Goal: Task Accomplishment & Management: Complete application form

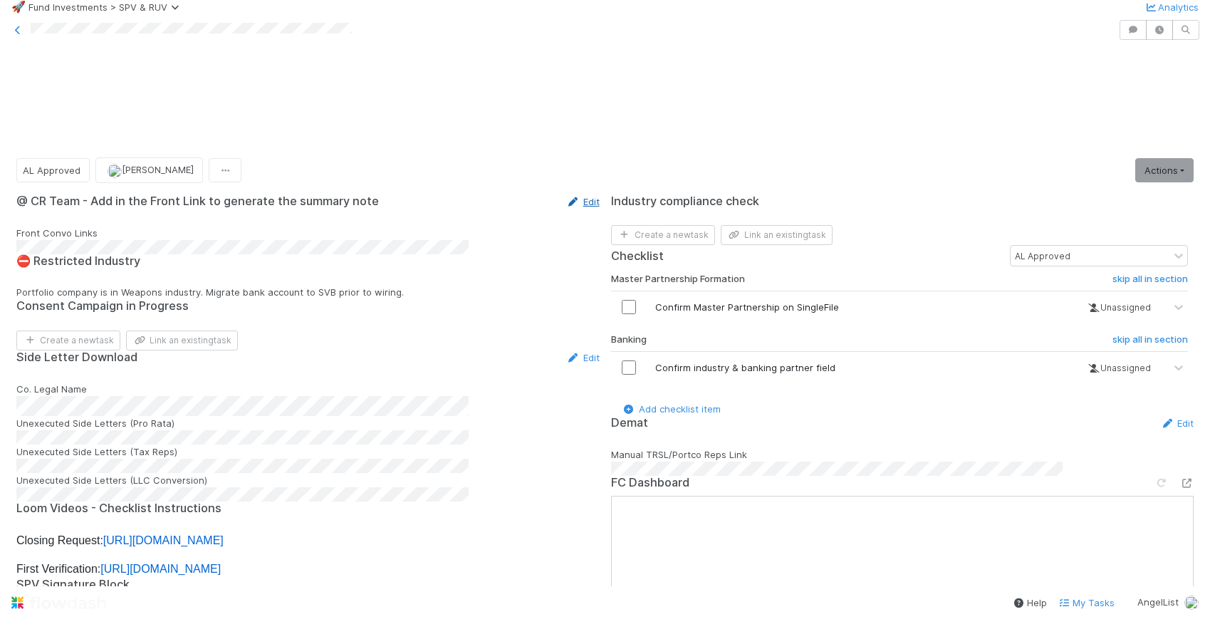
click at [569, 196] on link "Edit" at bounding box center [582, 201] width 33 height 11
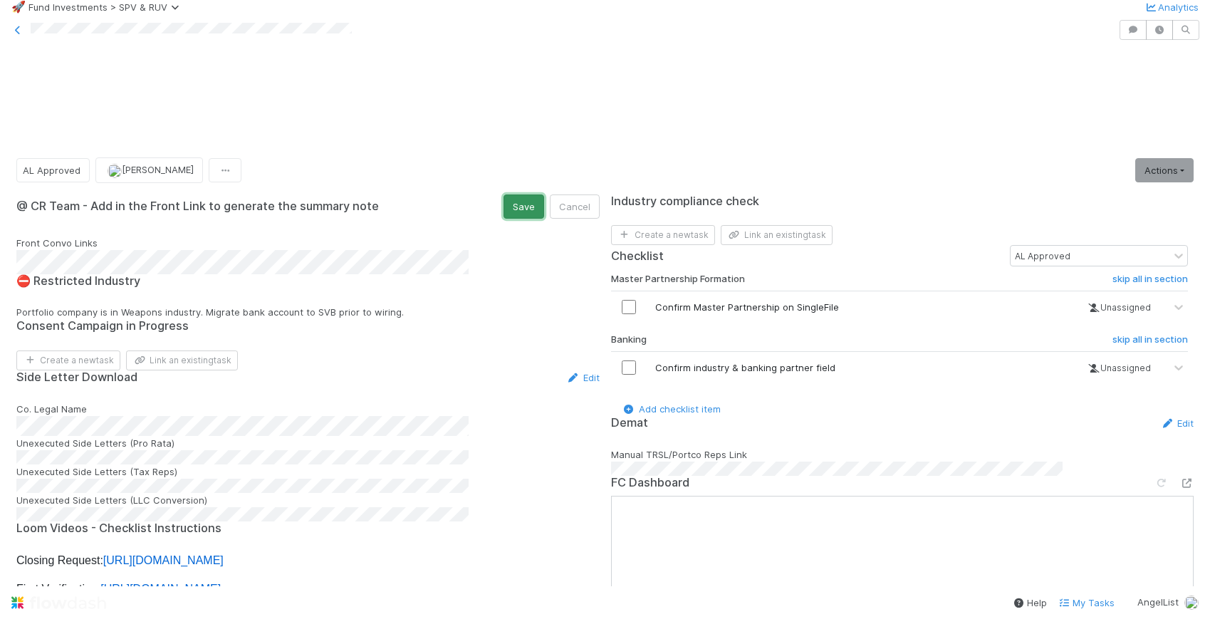
click at [511, 194] on button "Save" at bounding box center [524, 206] width 41 height 24
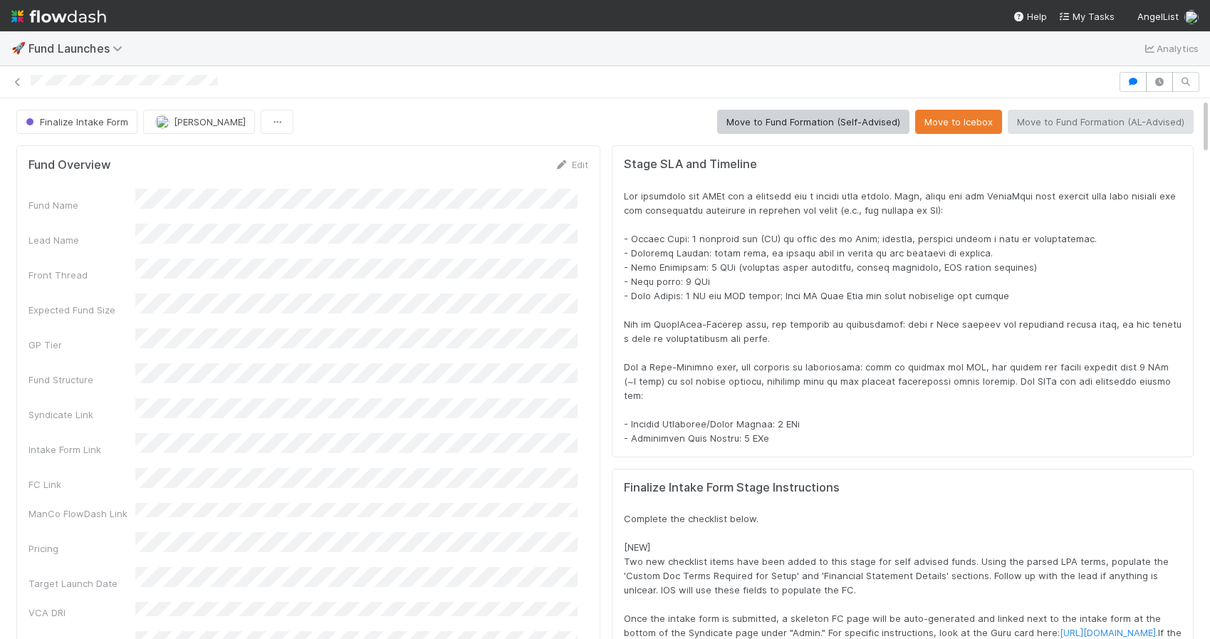
scroll to position [11, 11]
click at [536, 126] on div "Finalize Intake Form Leia Slosberg Move to Fund Formation (Self-Advised) Move t…" at bounding box center [605, 122] width 1178 height 24
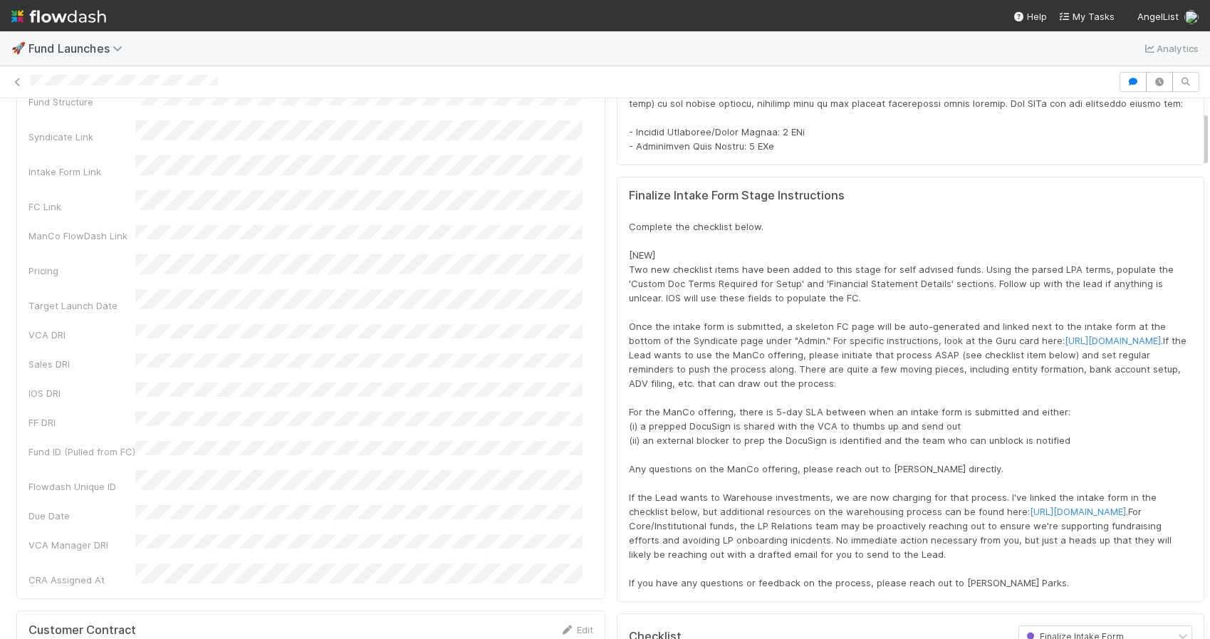
scroll to position [0, 0]
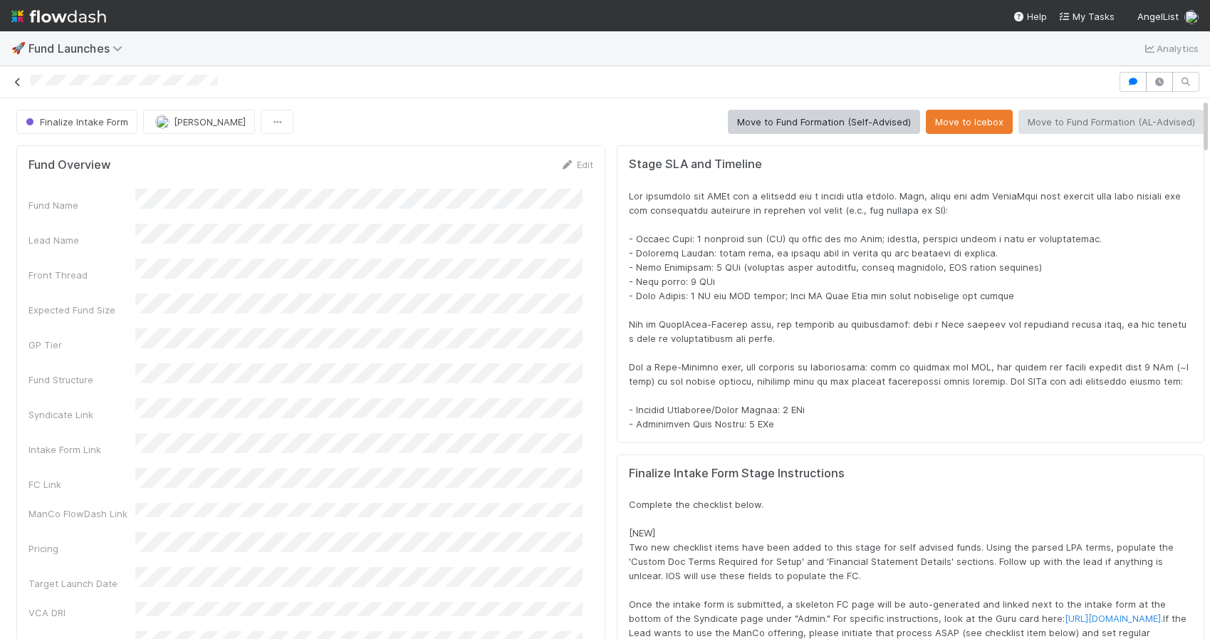
click at [11, 83] on div at bounding box center [605, 82] width 1210 height 20
click at [6, 85] on div at bounding box center [605, 82] width 1210 height 20
click at [569, 163] on link "Edit" at bounding box center [576, 164] width 33 height 11
click at [506, 163] on button "Save" at bounding box center [517, 169] width 41 height 24
click at [569, 163] on link "Edit" at bounding box center [576, 164] width 33 height 11
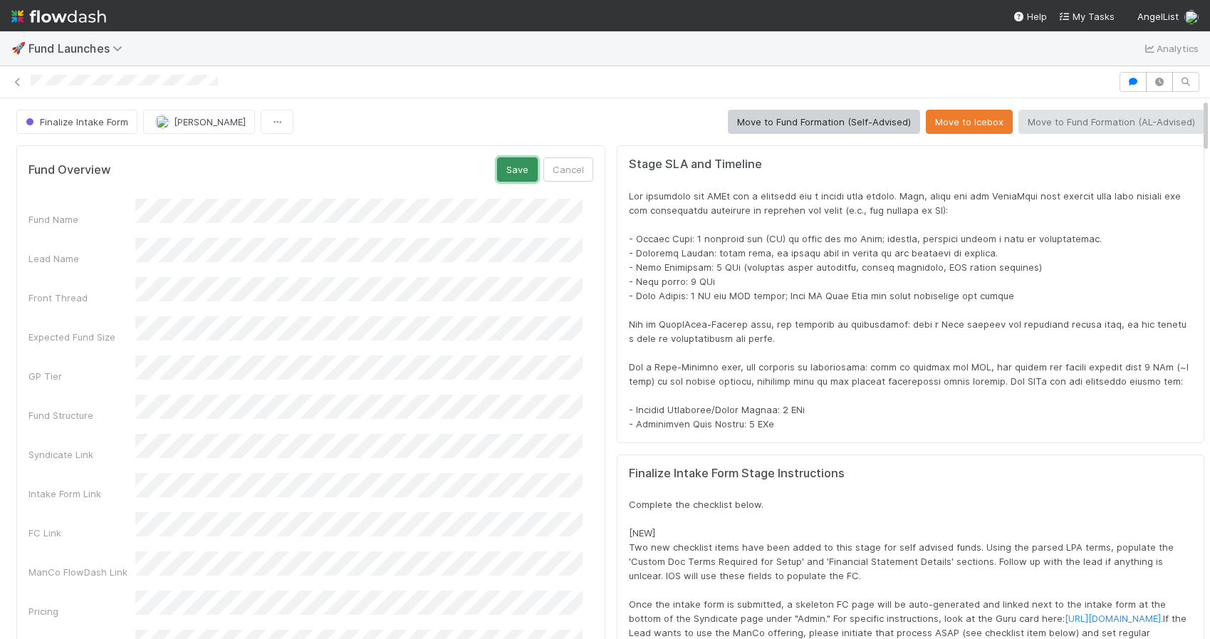
click at [509, 161] on button "Save" at bounding box center [517, 169] width 41 height 24
click at [626, 132] on div "Finalize Intake Form Leia Slosberg Move to Fund Formation (Self-Advised) Move t…" at bounding box center [610, 122] width 1188 height 24
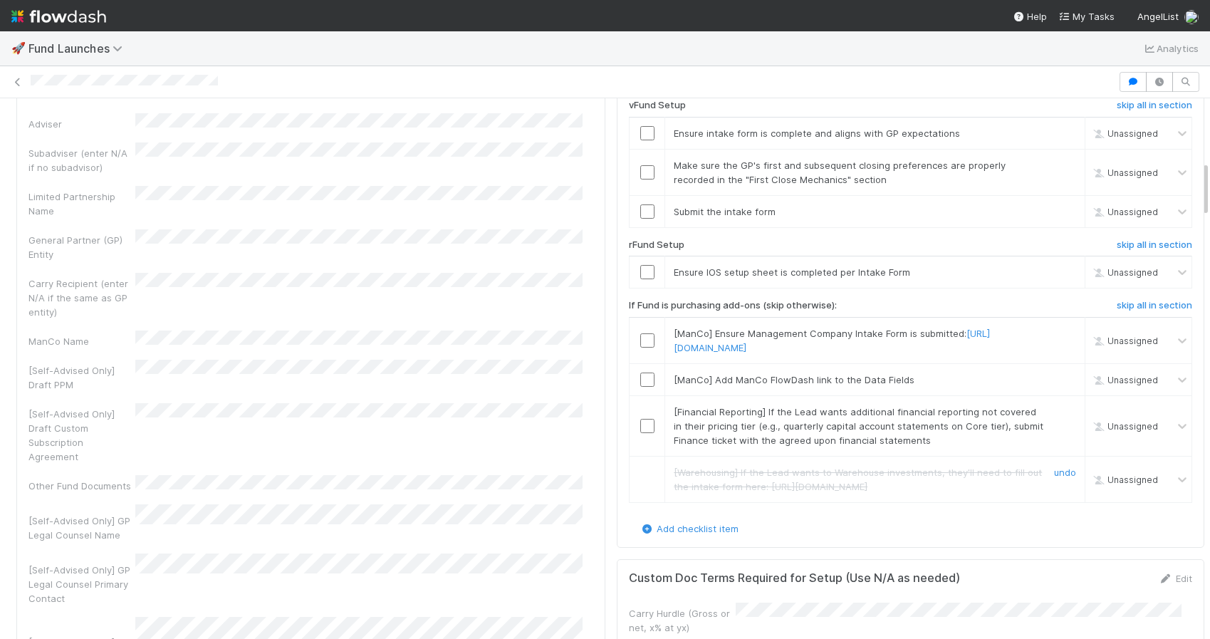
scroll to position [1229, 0]
click at [640, 218] on input "checkbox" at bounding box center [647, 211] width 14 height 14
click at [663, 218] on div "Submit the intake form" at bounding box center [853, 211] width 381 height 14
click at [640, 218] on input "checkbox" at bounding box center [647, 211] width 14 height 14
click at [1059, 277] on link "skip" at bounding box center [1068, 271] width 18 height 11
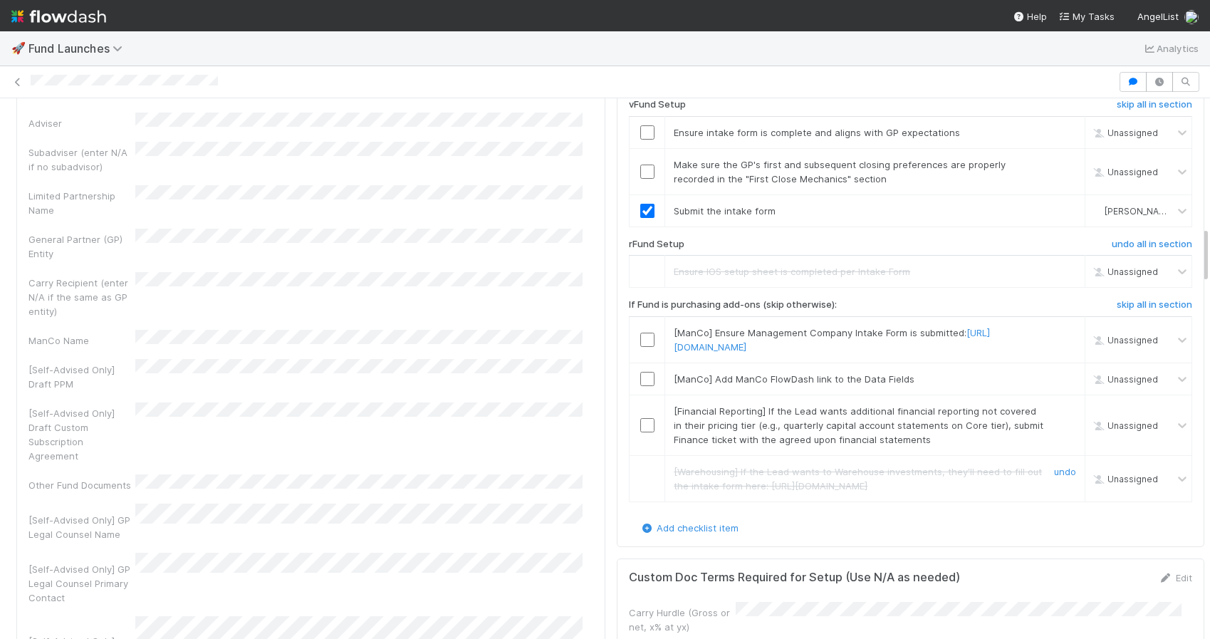
click at [573, 553] on div "[Self-Advised Only] GP Legal Counsel Primary Contact" at bounding box center [310, 579] width 565 height 52
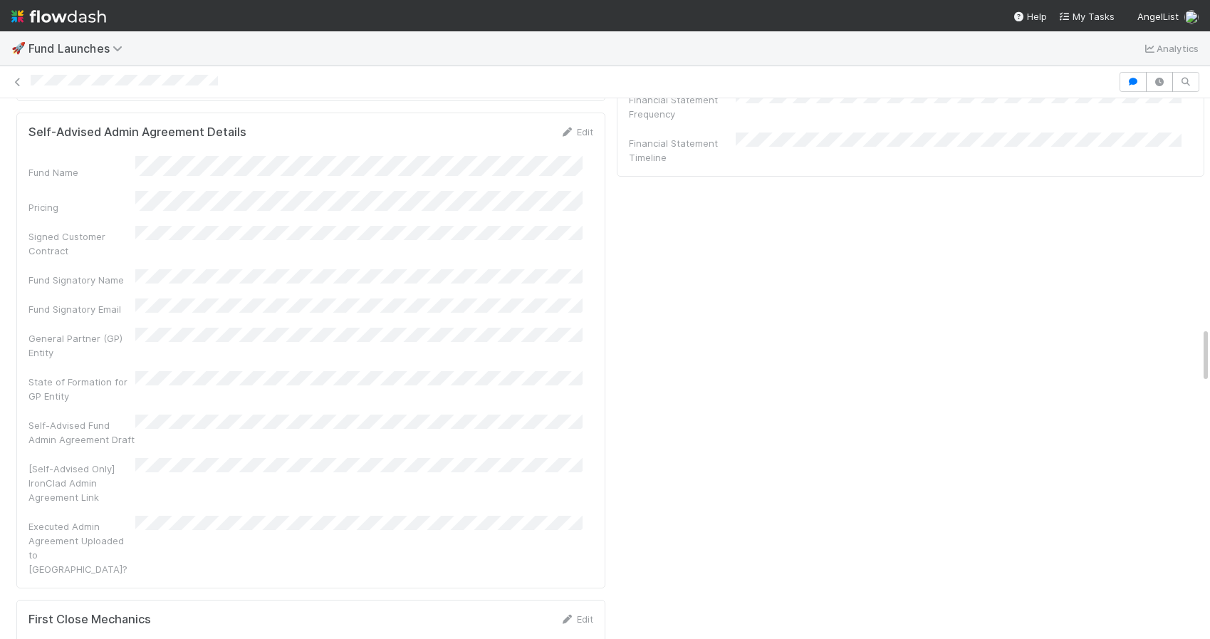
scroll to position [2189, 0]
click at [754, 349] on div "Stage SLA and Timeline Finalize Intake Form Stage Instructions Complete the che…" at bounding box center [910, 134] width 599 height 4369
click at [640, 363] on div "Stage SLA and Timeline Finalize Intake Form Stage Instructions Complete the che…" at bounding box center [910, 134] width 599 height 4369
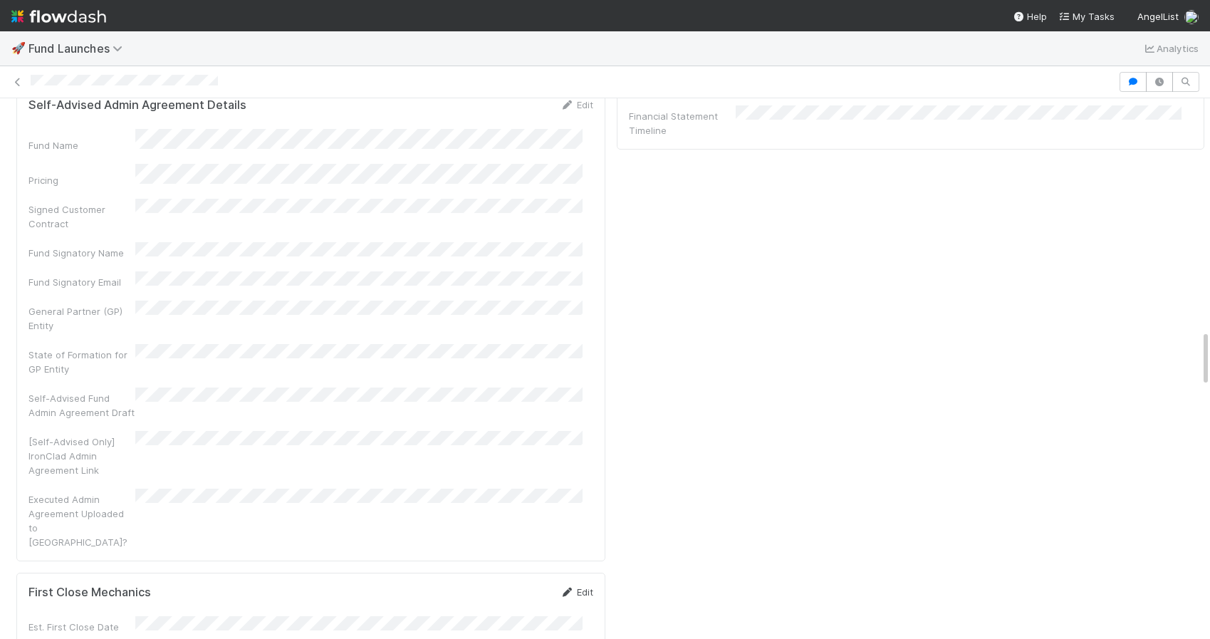
click at [569, 586] on link "Edit" at bounding box center [576, 591] width 33 height 11
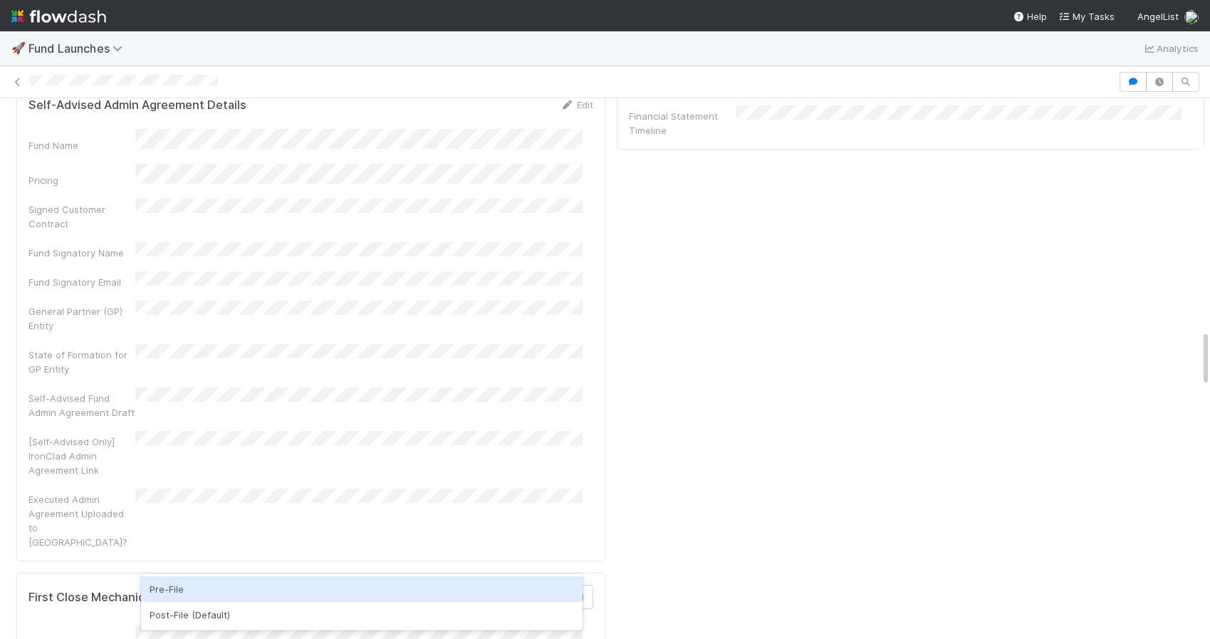
click at [667, 497] on div "Stage SLA and Timeline Finalize Intake Form Stage Instructions Complete the che…" at bounding box center [910, 131] width 599 height 4417
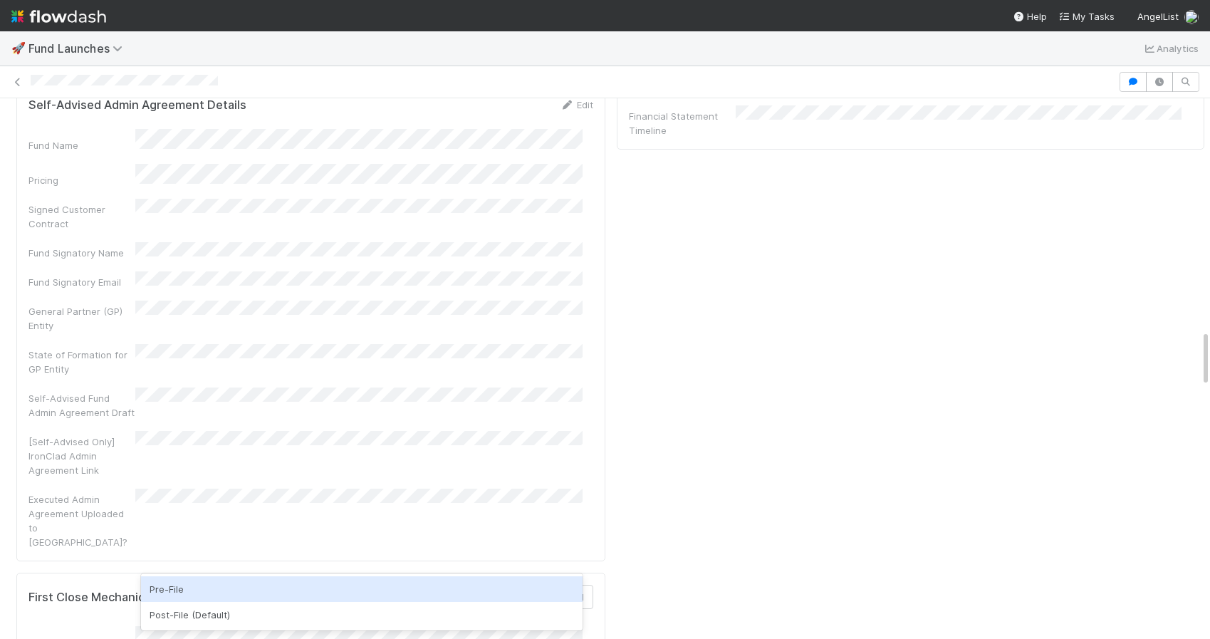
click at [714, 502] on div "Stage SLA and Timeline Finalize Intake Form Stage Instructions Complete the che…" at bounding box center [910, 131] width 599 height 4417
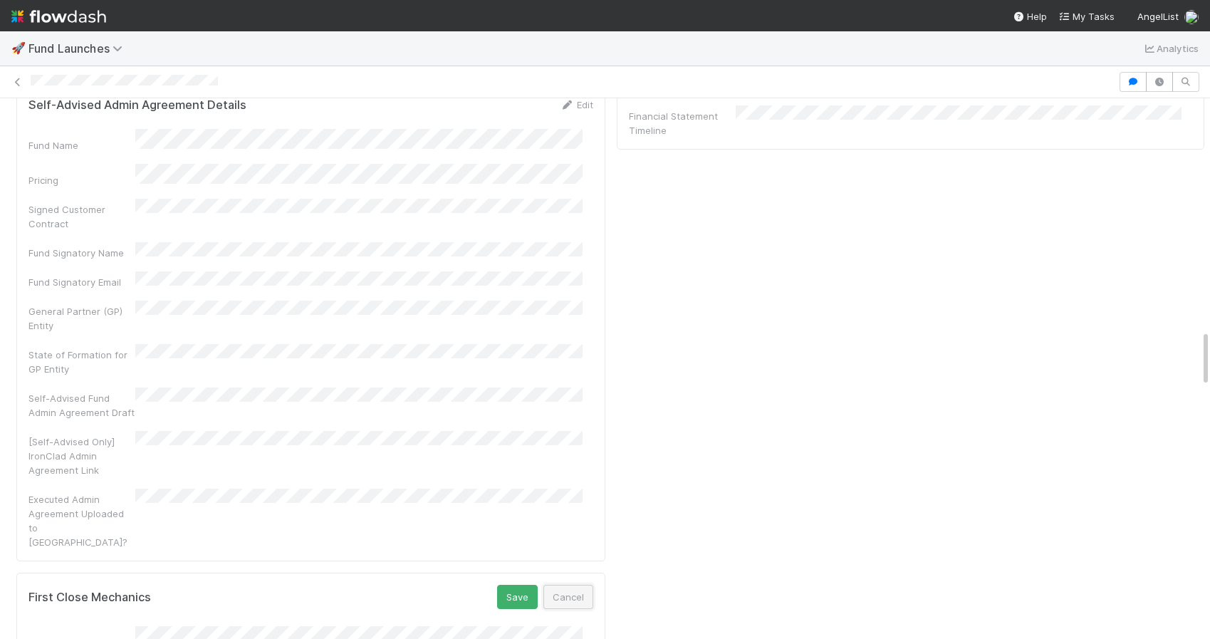
click at [570, 585] on button "Cancel" at bounding box center [569, 597] width 50 height 24
click at [677, 363] on div "Stage SLA and Timeline Finalize Intake Form Stage Instructions Complete the che…" at bounding box center [910, 107] width 599 height 4369
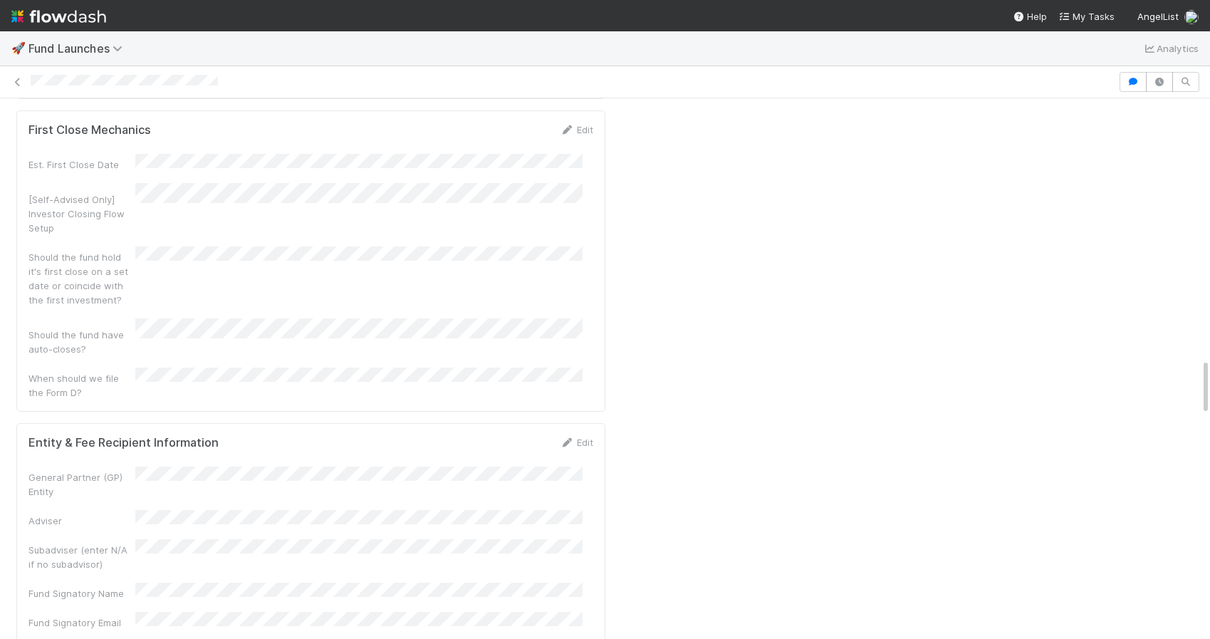
scroll to position [2727, 0]
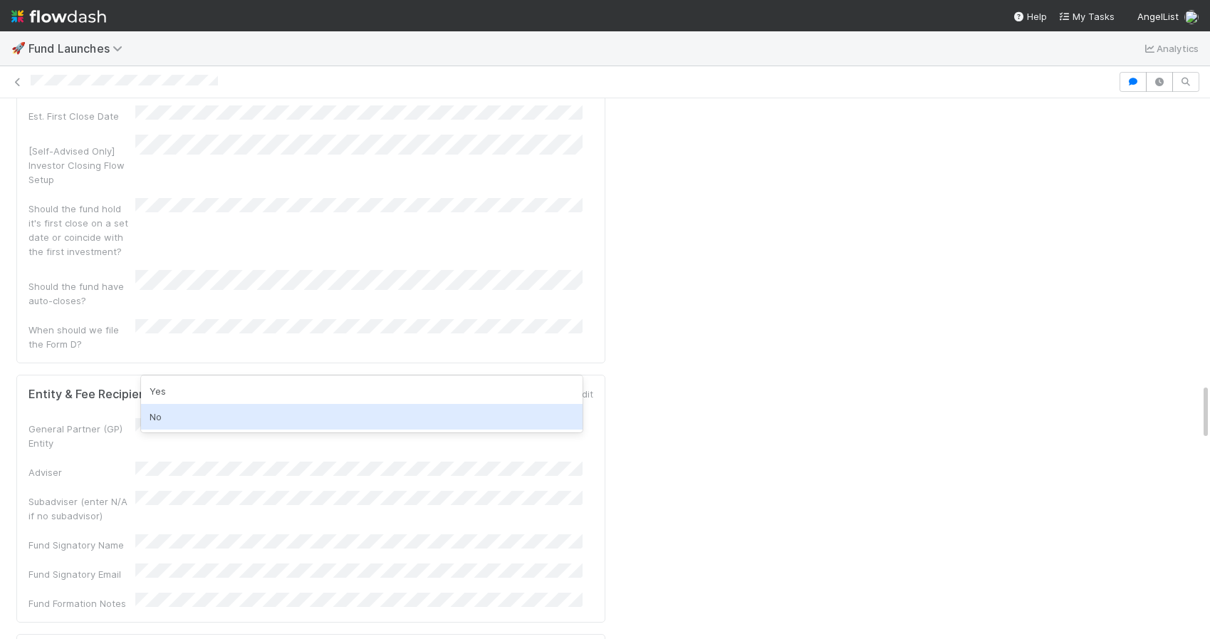
click at [274, 412] on div "No" at bounding box center [362, 417] width 442 height 26
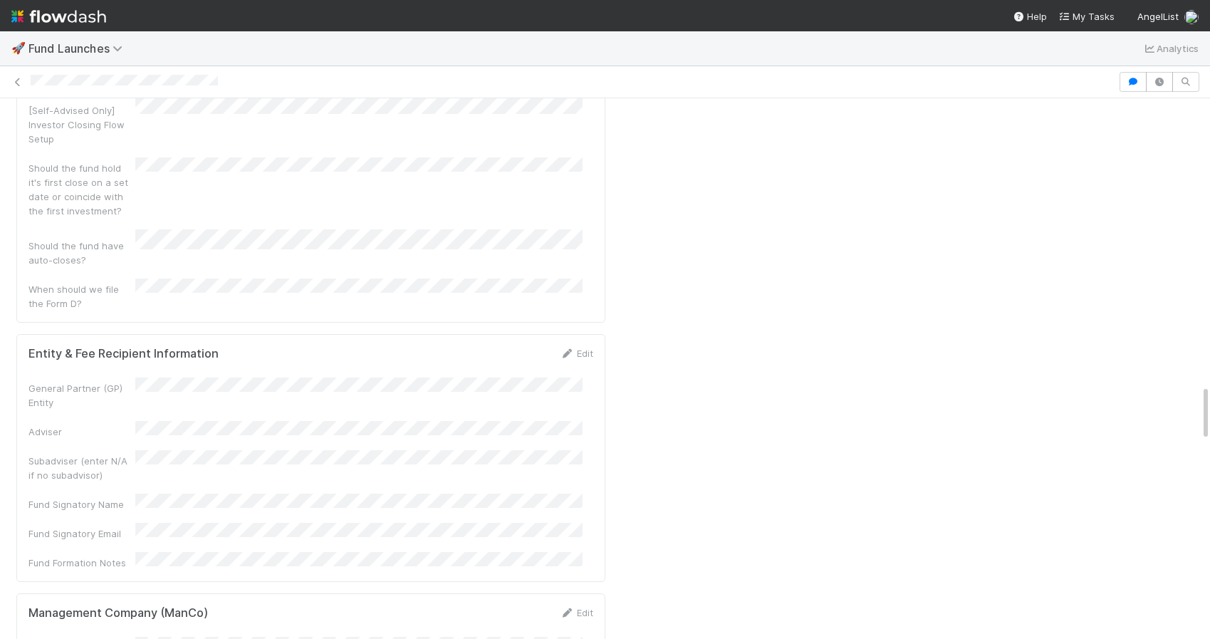
scroll to position [2871, 0]
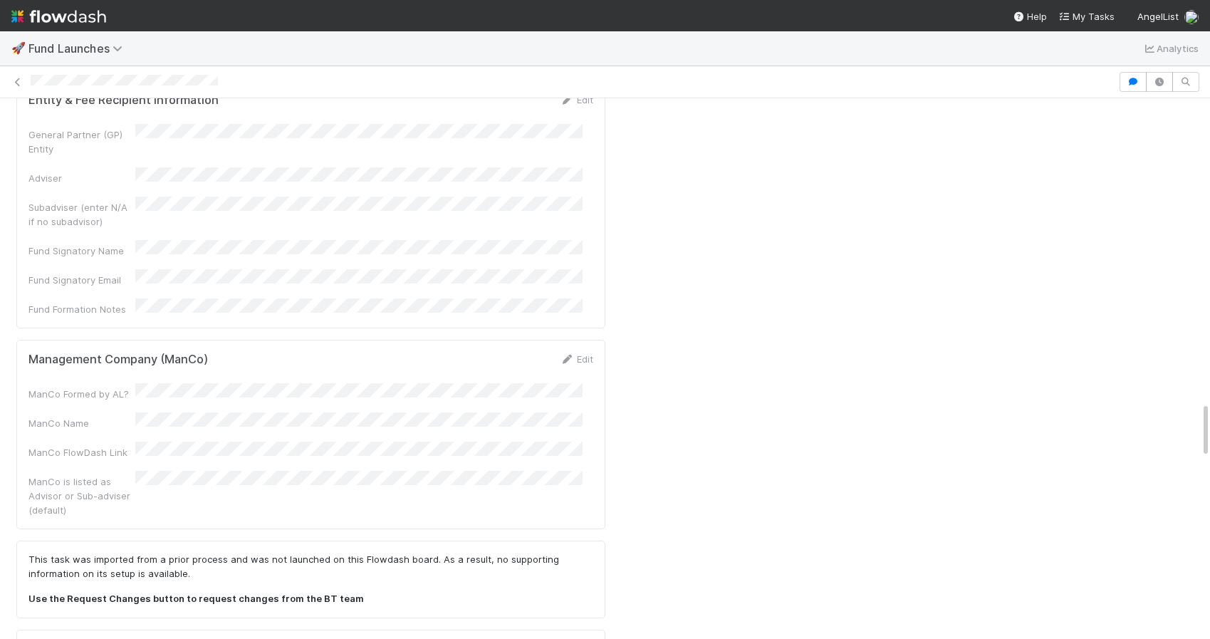
scroll to position [3086, 0]
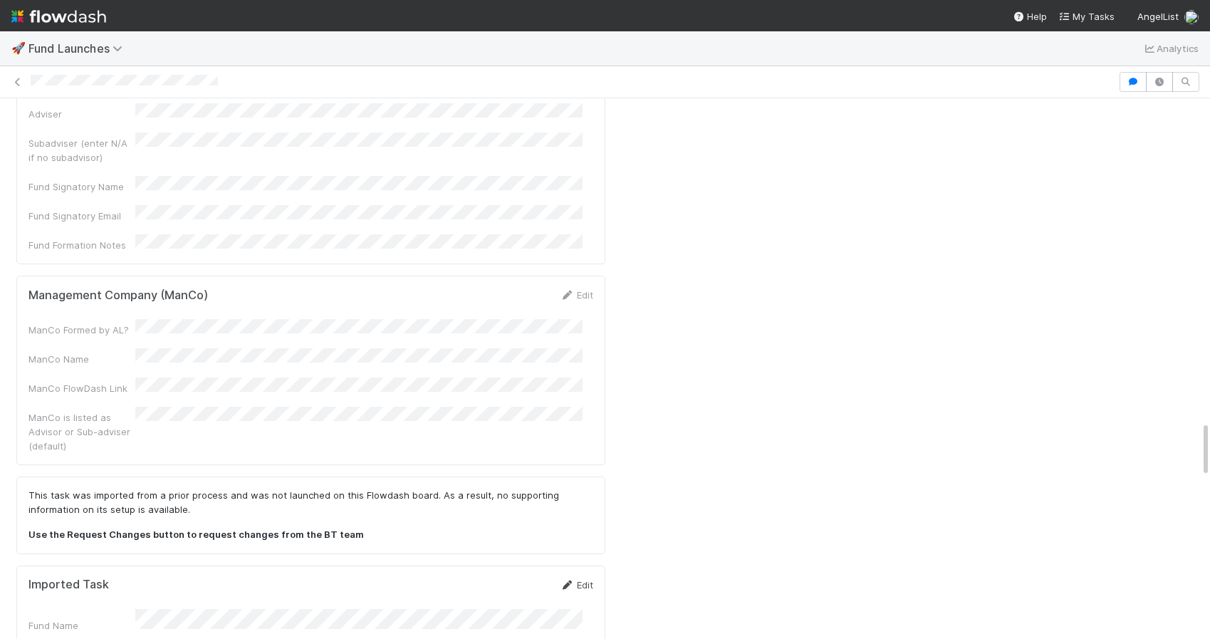
click at [560, 581] on icon at bounding box center [567, 585] width 14 height 9
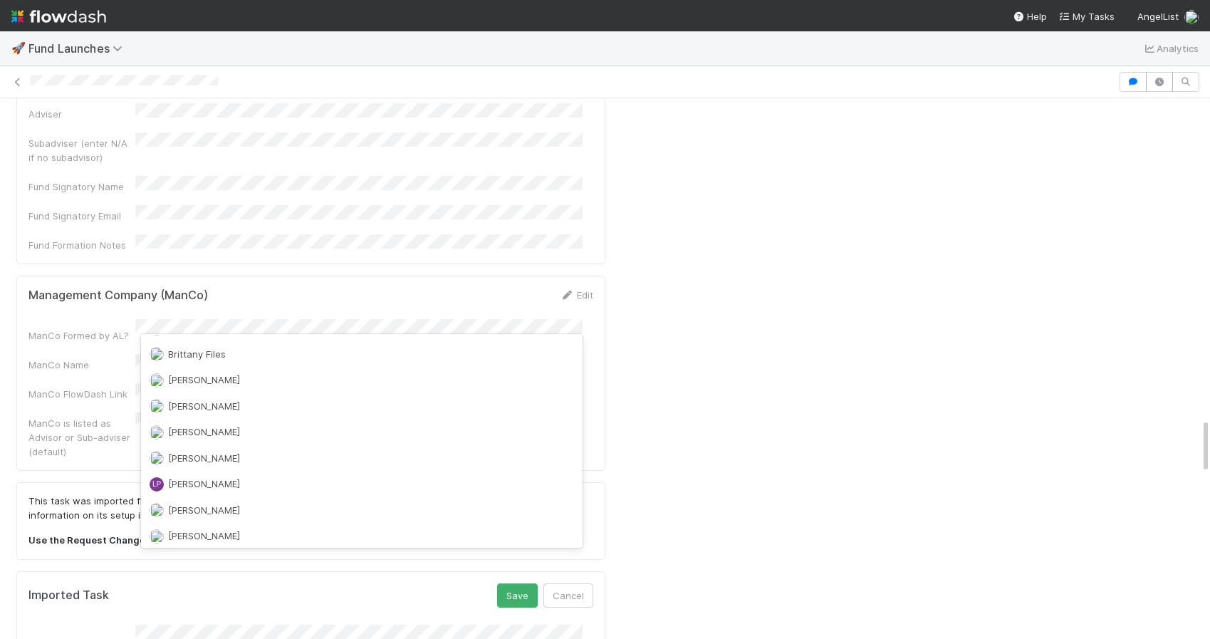
scroll to position [0, 0]
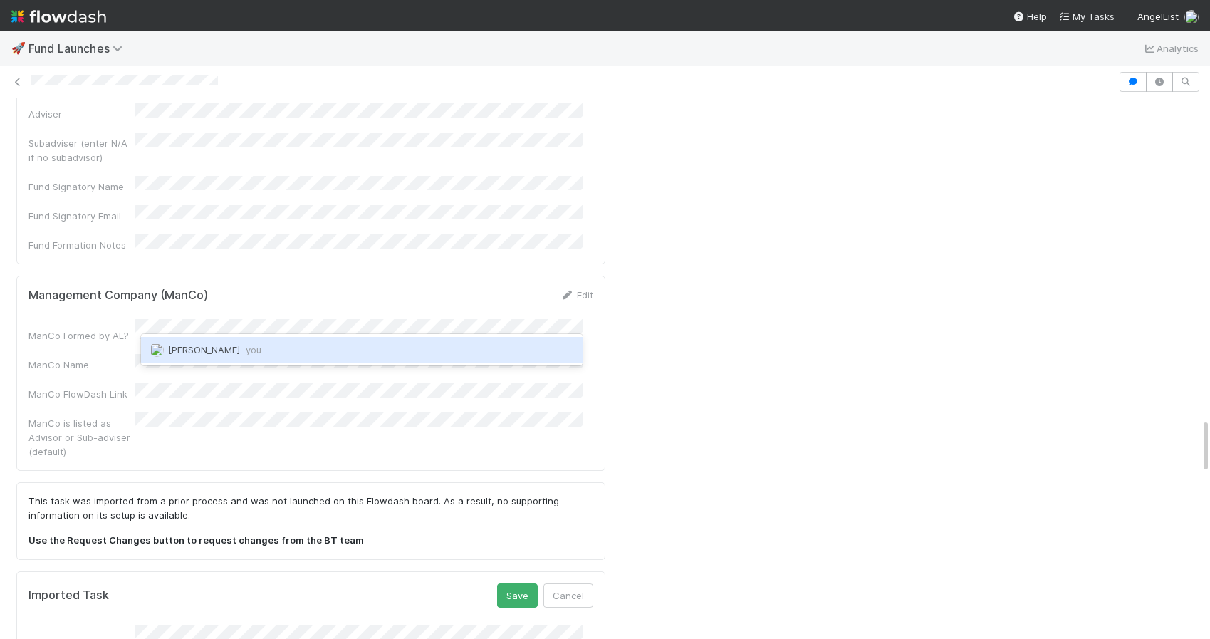
click at [281, 343] on div "[PERSON_NAME] you" at bounding box center [362, 350] width 442 height 26
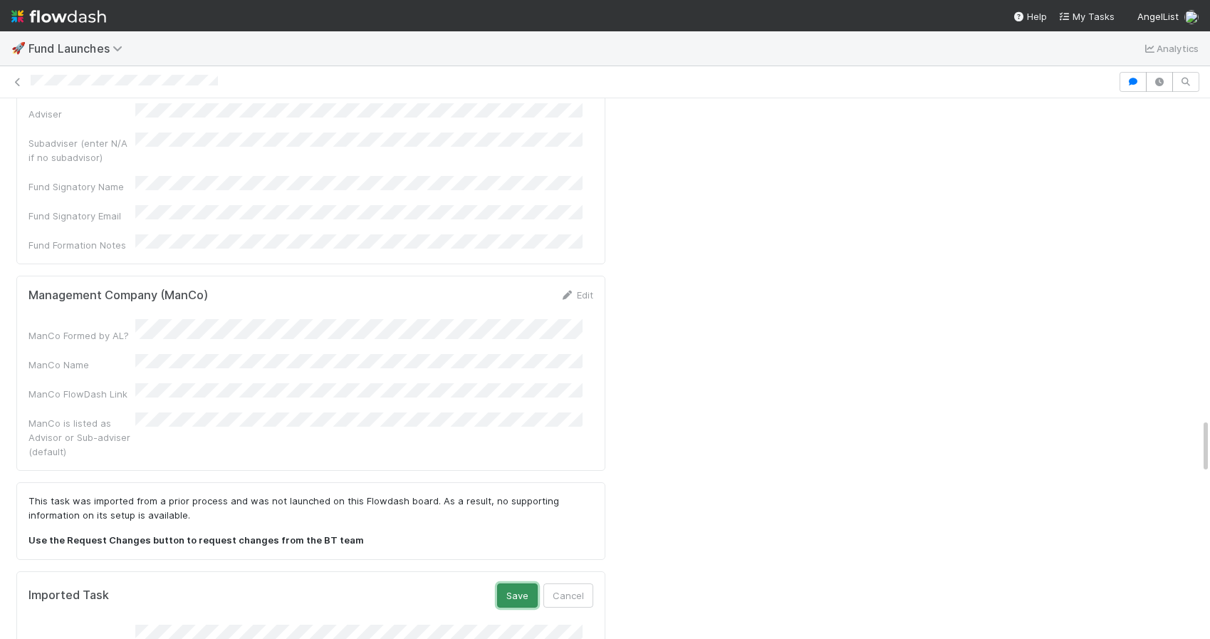
click at [510, 583] on button "Save" at bounding box center [517, 595] width 41 height 24
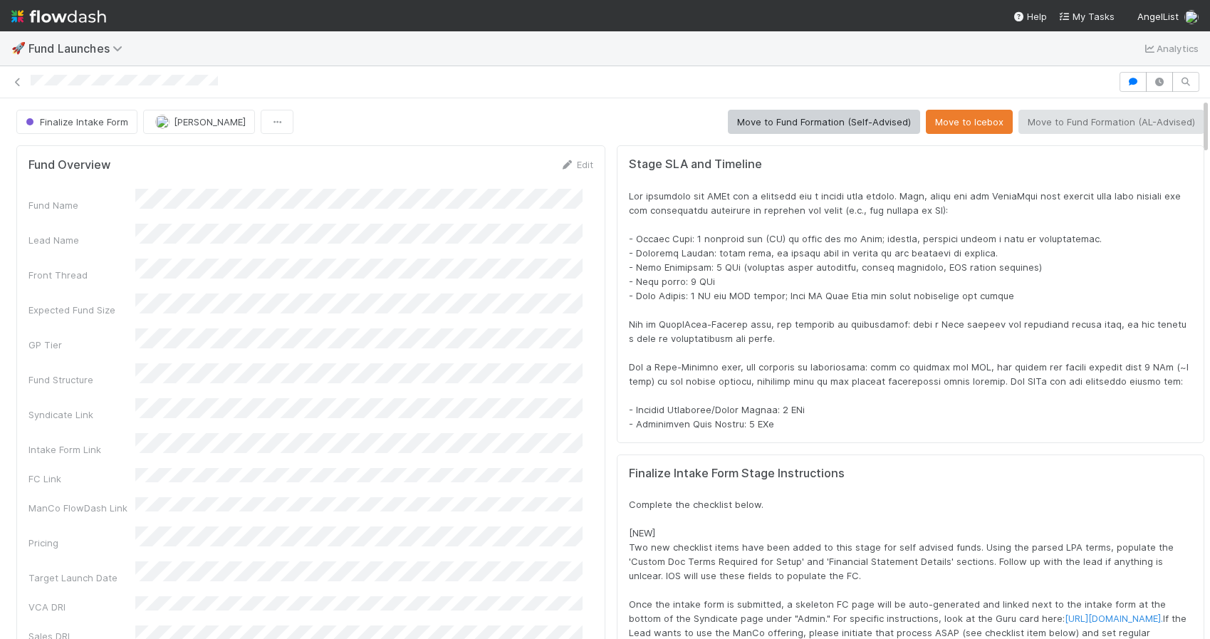
click at [752, 301] on div at bounding box center [911, 310] width 564 height 242
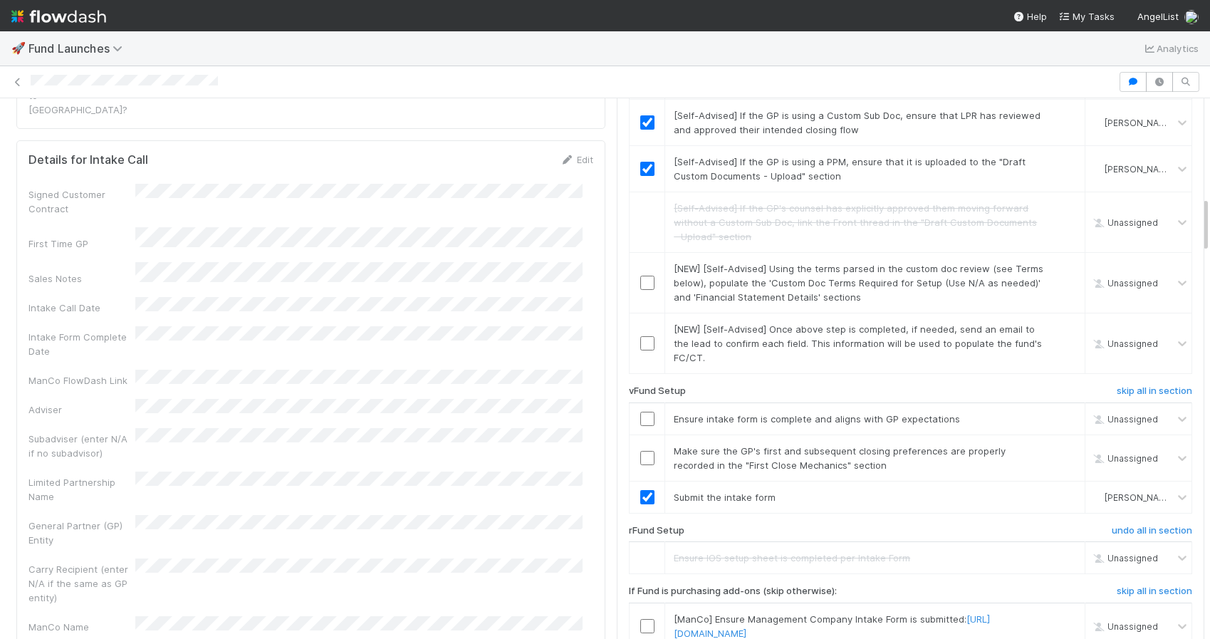
scroll to position [673, 0]
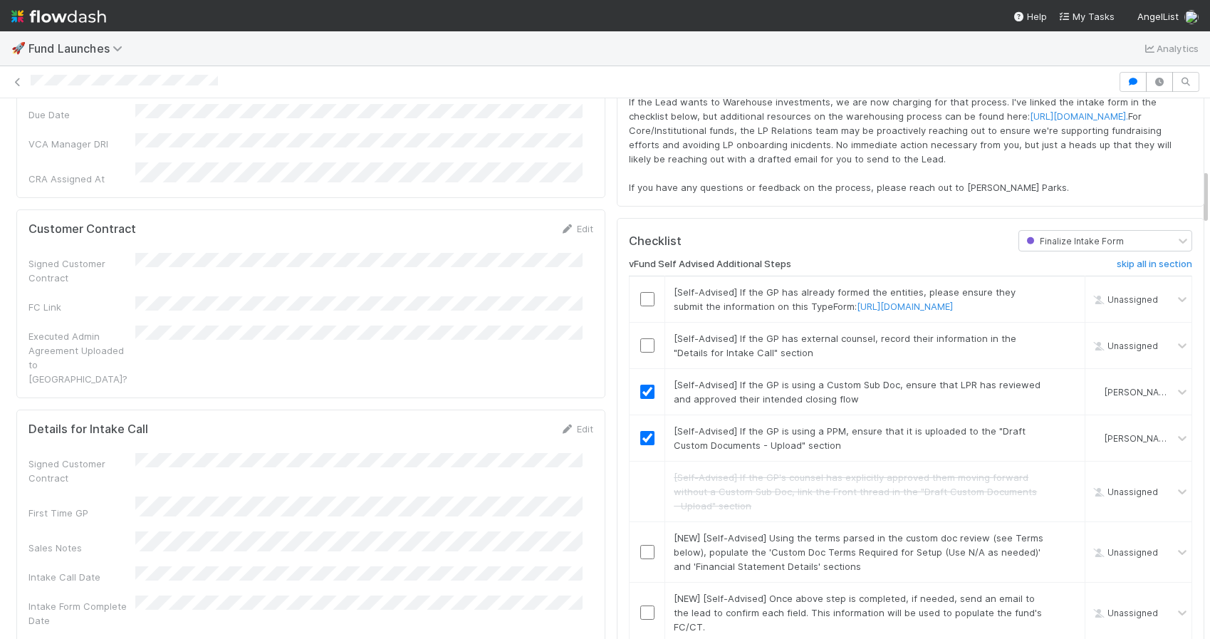
click at [564, 423] on link "Edit" at bounding box center [576, 428] width 33 height 11
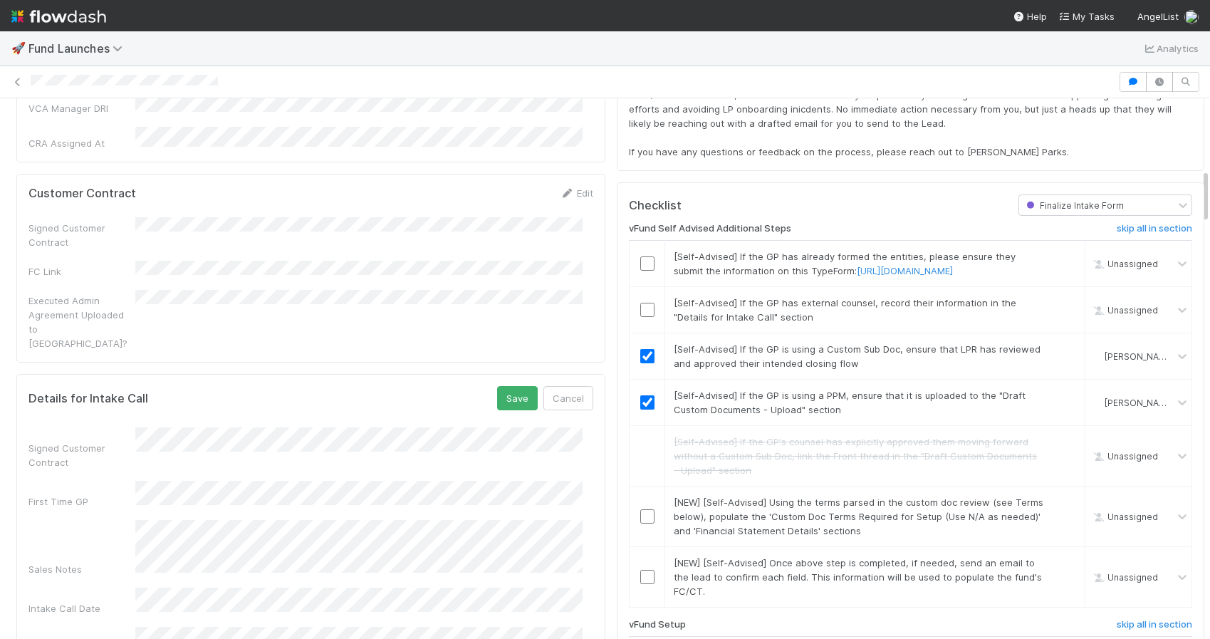
scroll to position [809, 0]
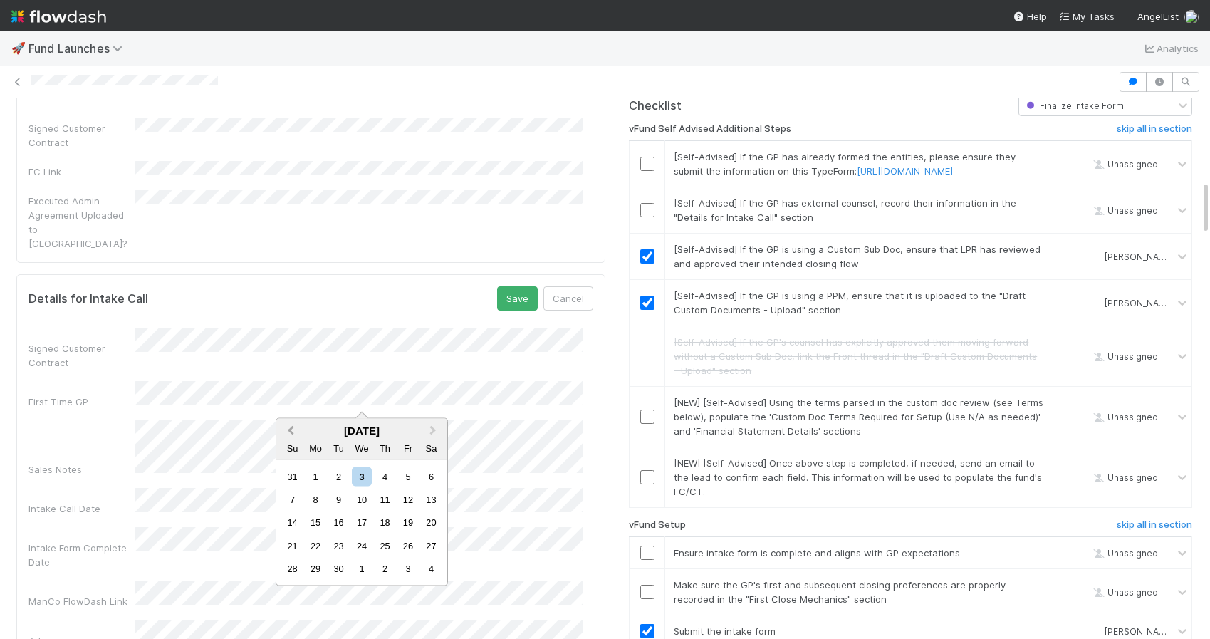
click at [291, 430] on span "Previous Month" at bounding box center [291, 430] width 0 height 16
click at [338, 522] on div "12" at bounding box center [338, 522] width 19 height 19
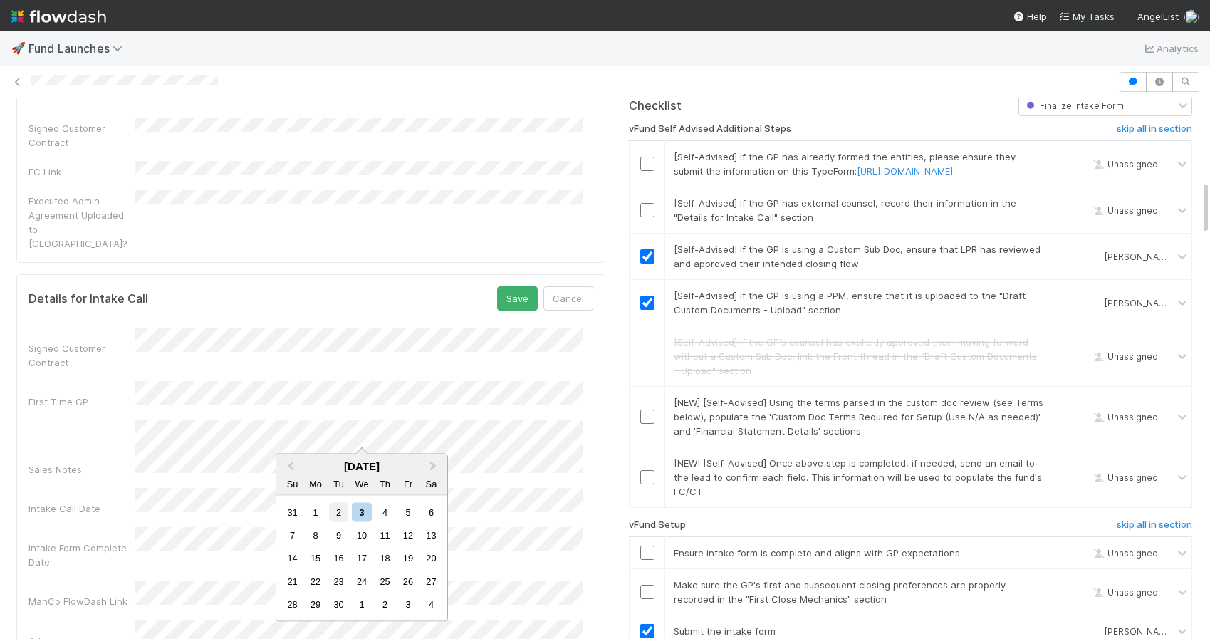
click at [346, 514] on div "2" at bounding box center [338, 511] width 19 height 19
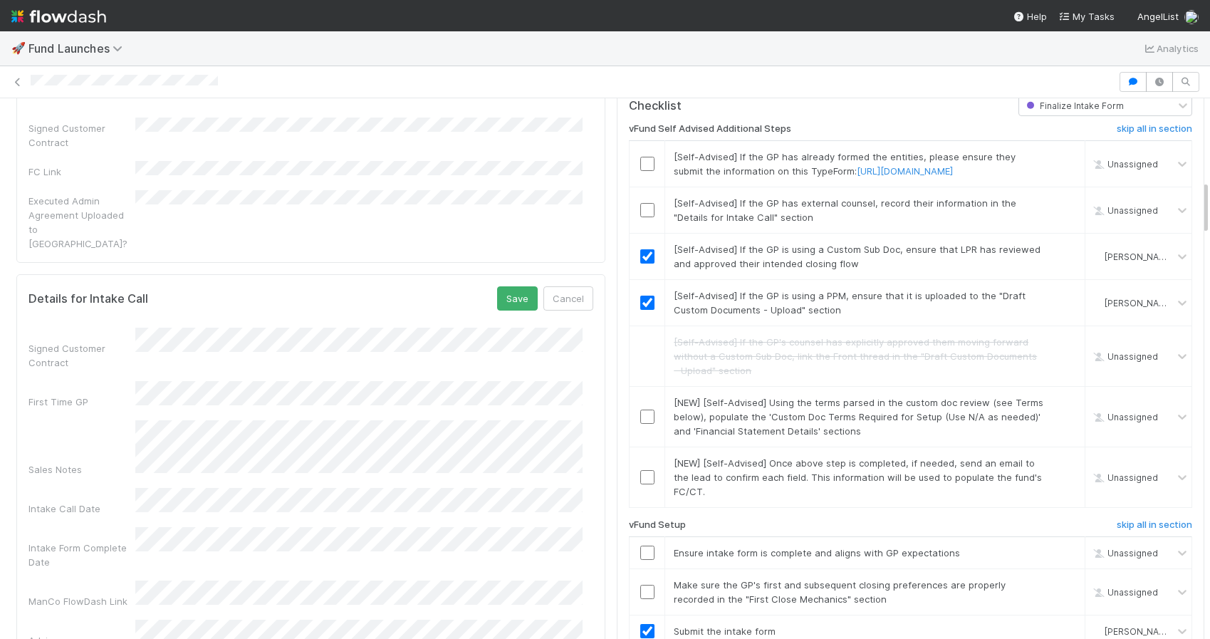
click at [112, 594] on div "ManCo FlowDash Link" at bounding box center [81, 601] width 107 height 14
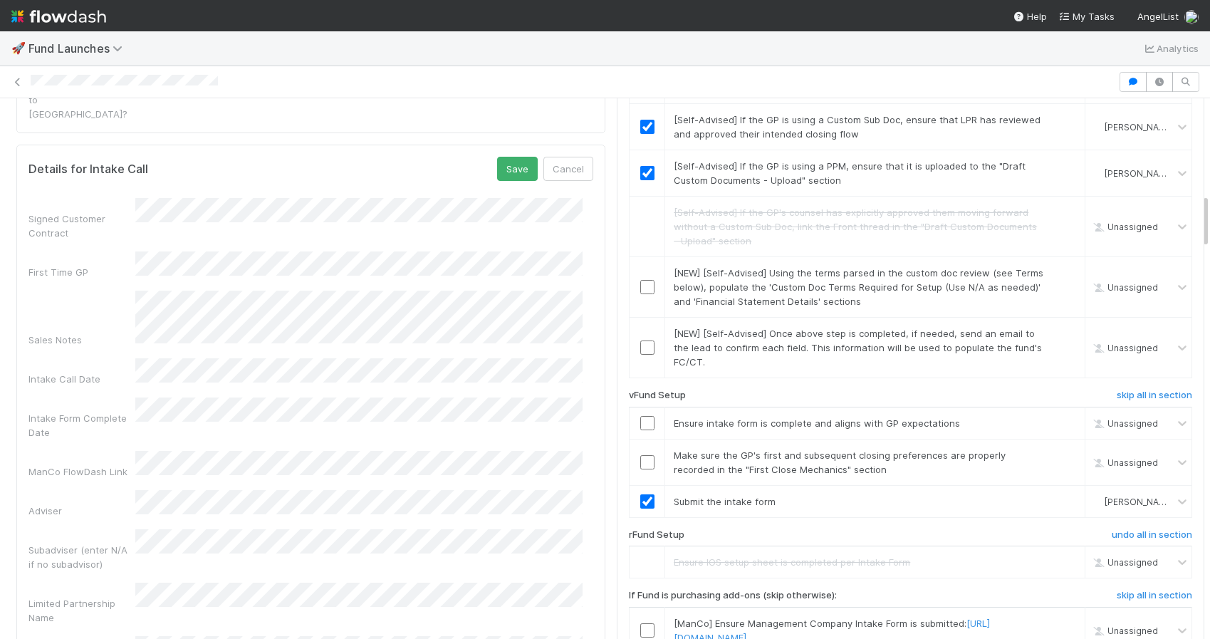
scroll to position [940, 0]
click at [113, 595] on div "Limited Partnership Name" at bounding box center [81, 609] width 107 height 28
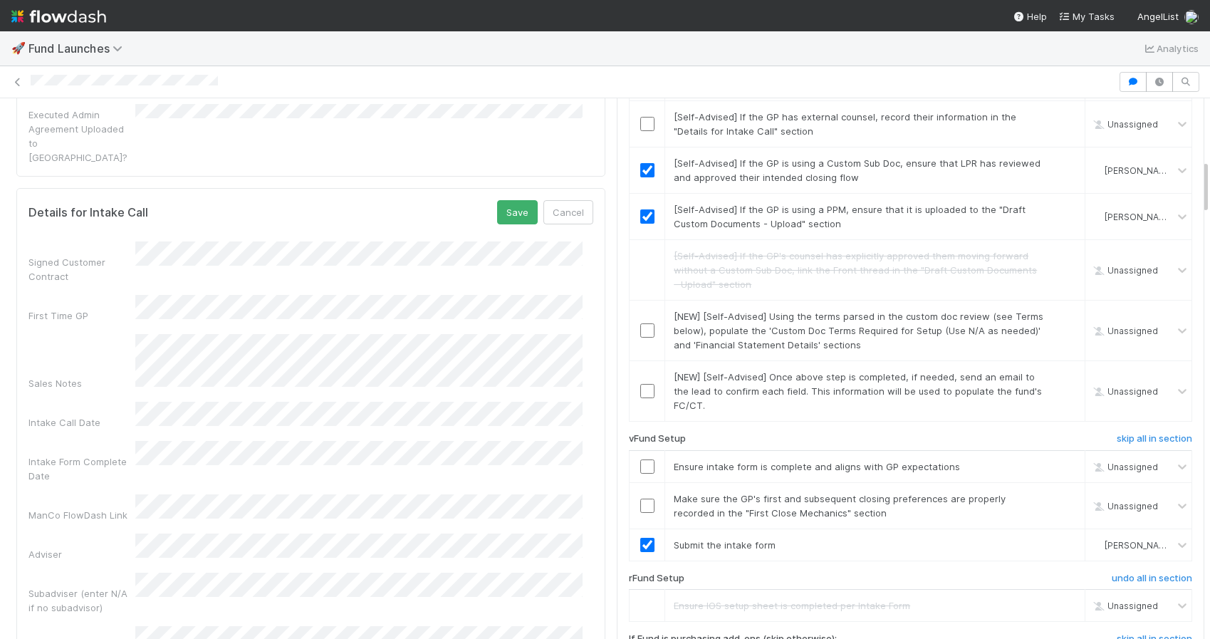
scroll to position [588, 0]
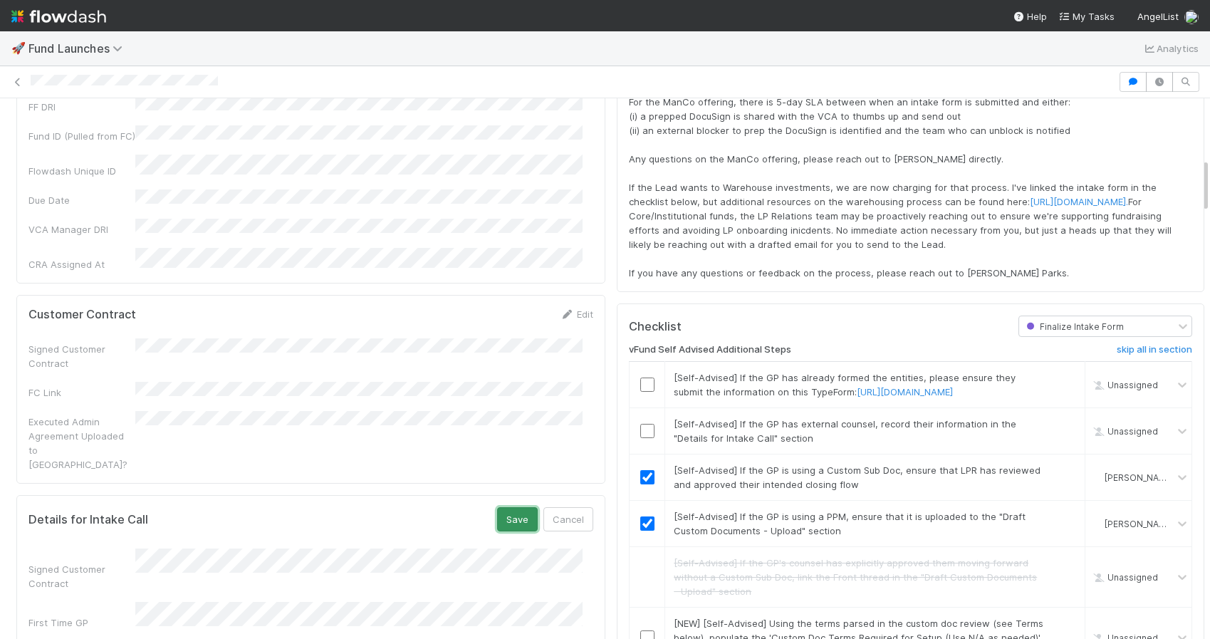
click at [497, 507] on button "Save" at bounding box center [517, 519] width 41 height 24
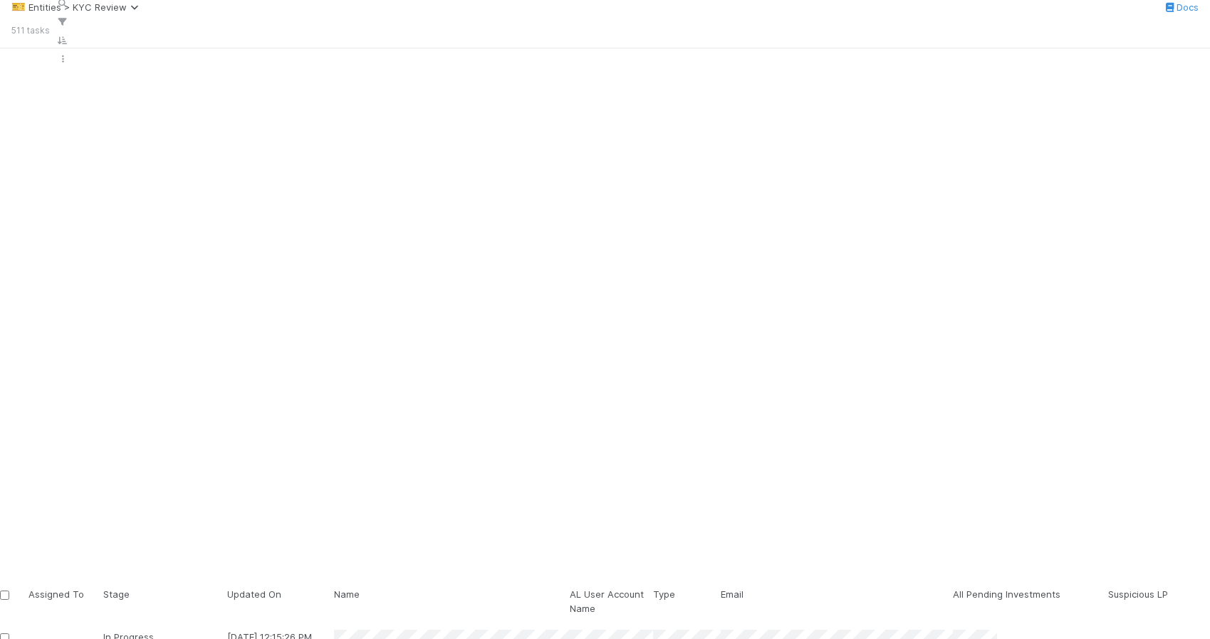
scroll to position [502, 987]
click at [70, 8] on icon "button" at bounding box center [63, 3] width 14 height 9
type input "aj aj growth"
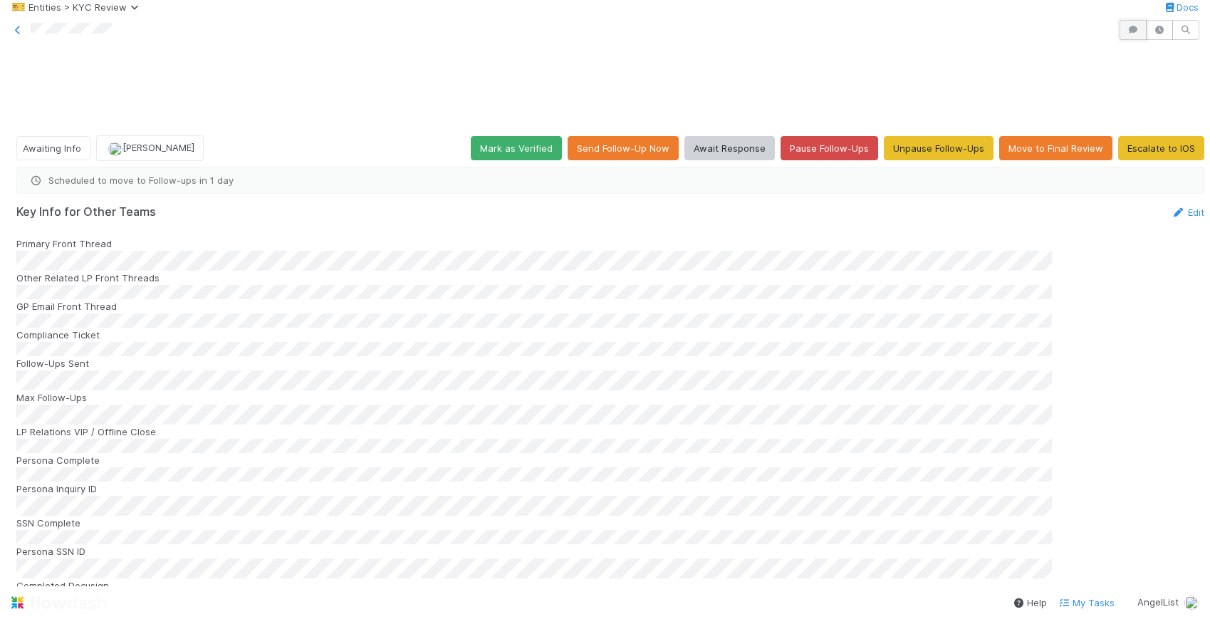
click at [1126, 34] on icon "button" at bounding box center [1133, 30] width 14 height 9
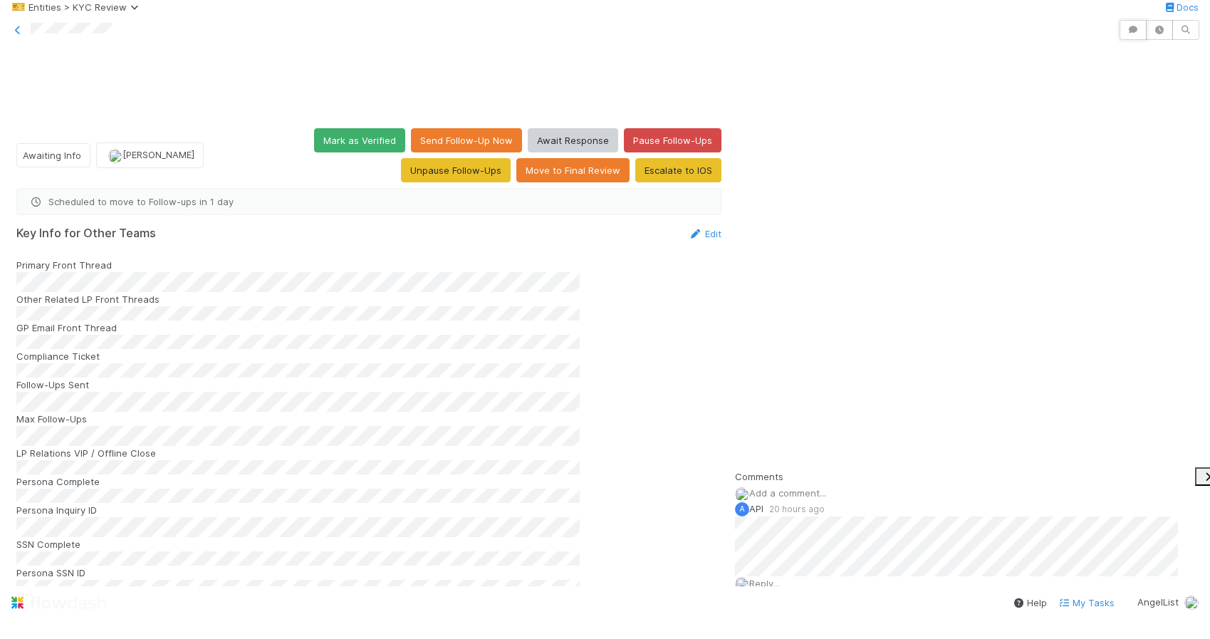
scroll to position [496, 0]
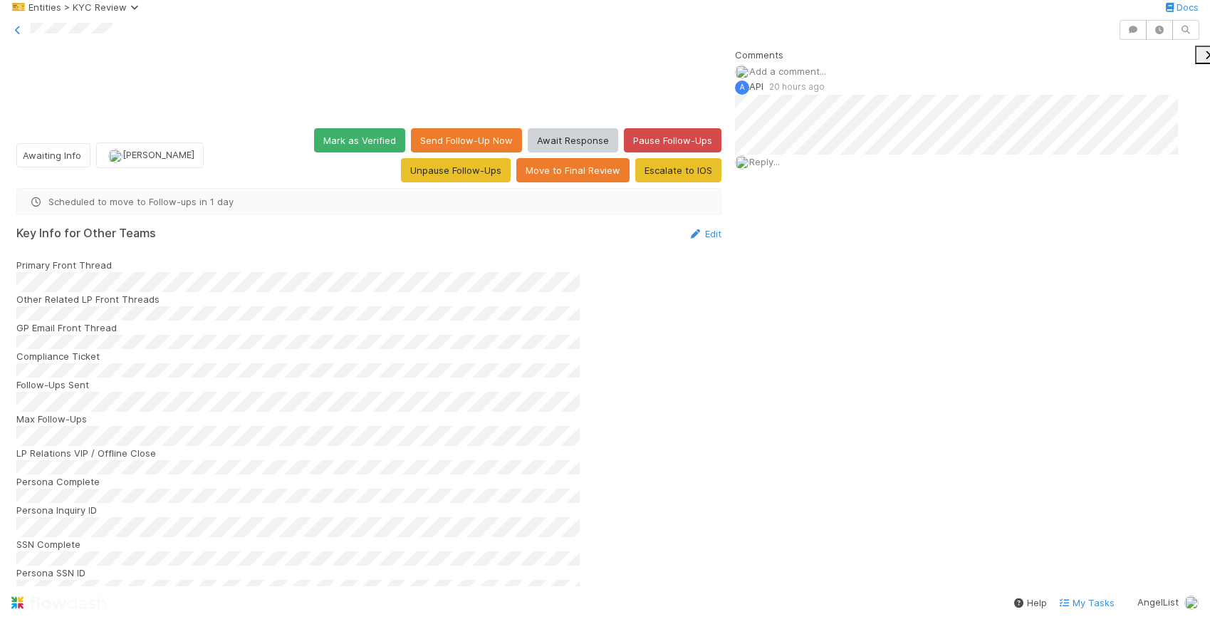
click at [707, 631] on icon at bounding box center [714, 635] width 14 height 9
click at [769, 79] on div "Add a comment..." at bounding box center [978, 71] width 486 height 15
click at [800, 79] on div "Add a comment..." at bounding box center [978, 71] width 486 height 15
click at [802, 77] on span "Add a comment..." at bounding box center [787, 71] width 77 height 11
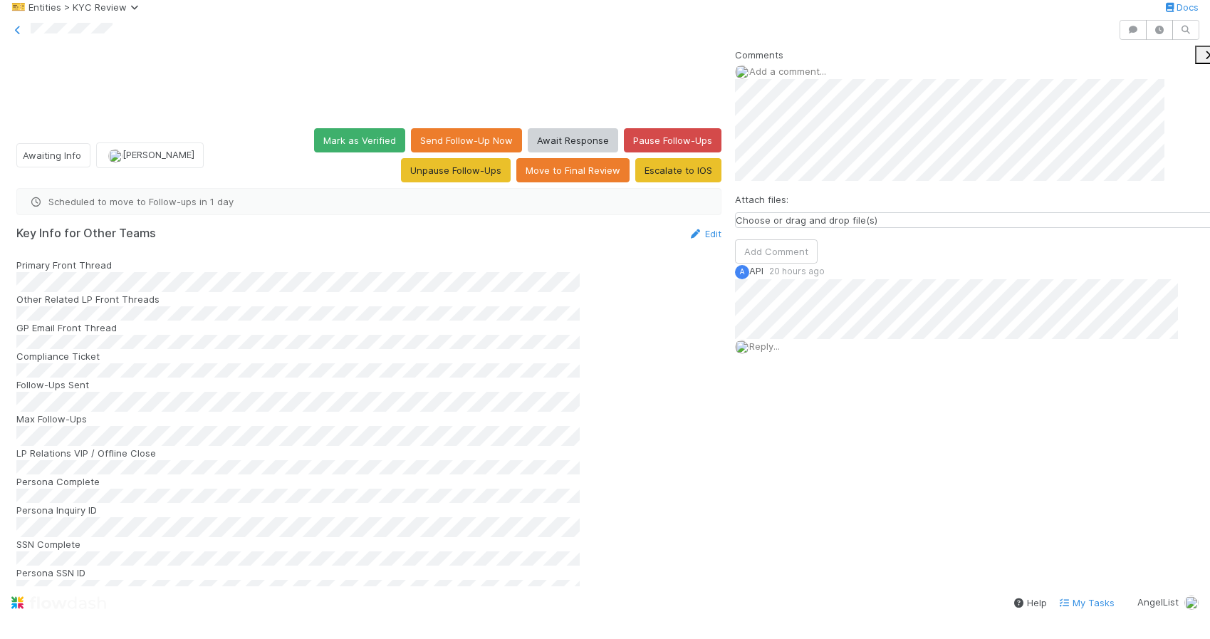
click at [819, 264] on div "Attach files: Choose or drag and drop file(s) Add Comment" at bounding box center [978, 171] width 486 height 185
click at [818, 264] on button "Add Comment" at bounding box center [776, 251] width 83 height 24
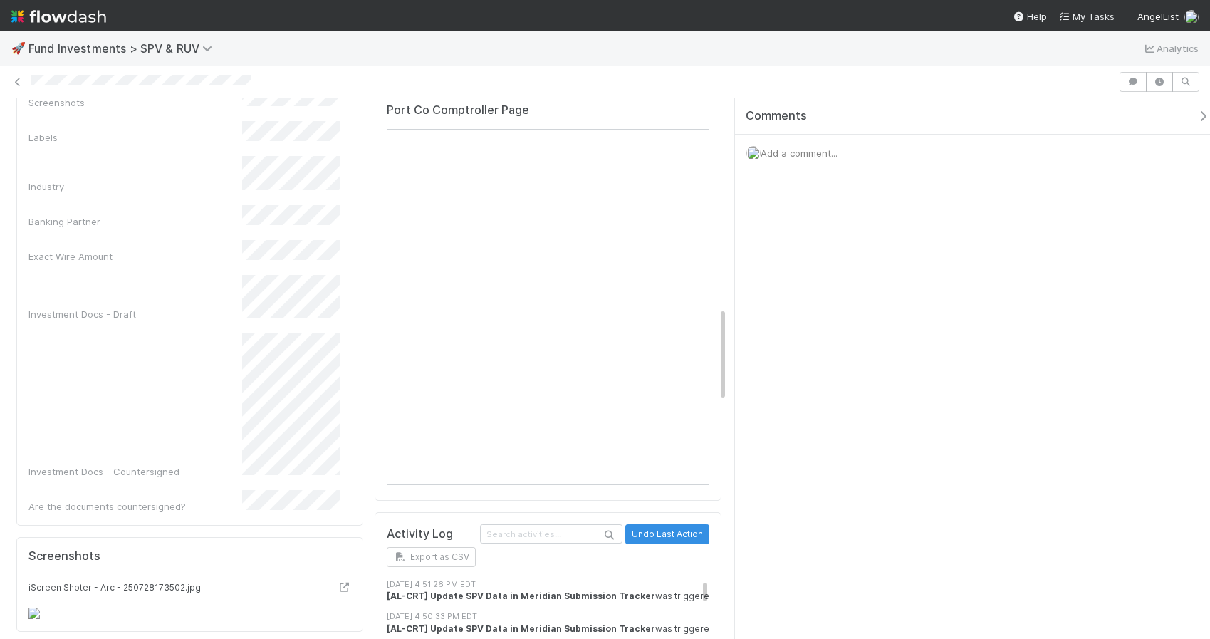
scroll to position [1197, 0]
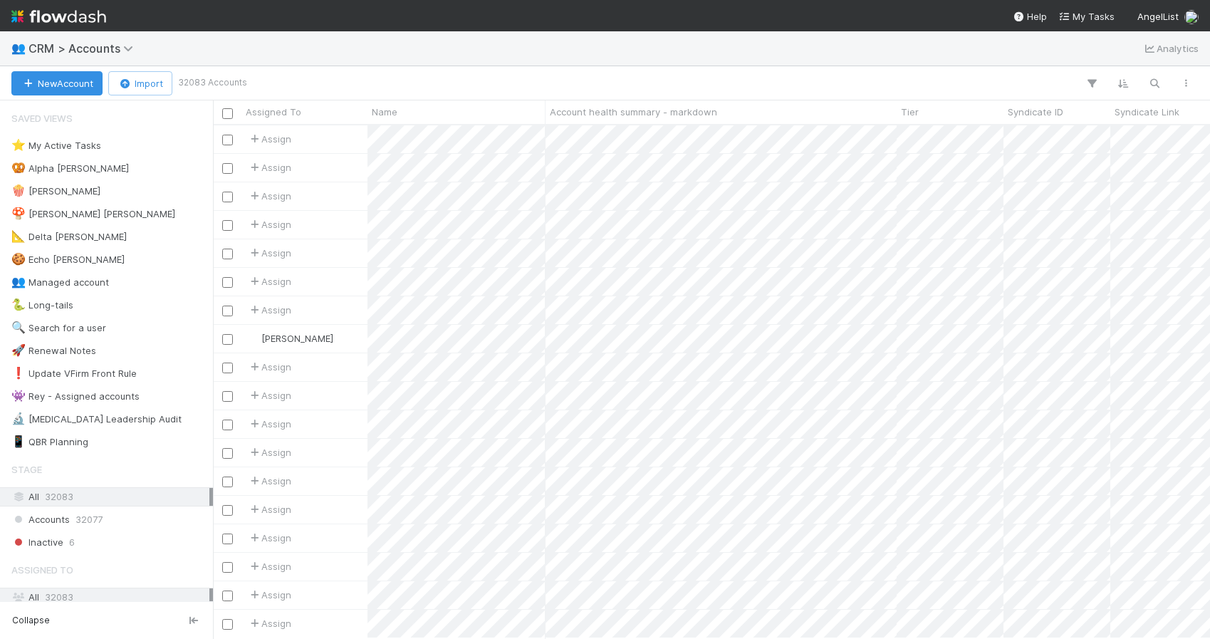
scroll to position [502, 987]
click at [1156, 91] on button "button" at bounding box center [1155, 83] width 26 height 19
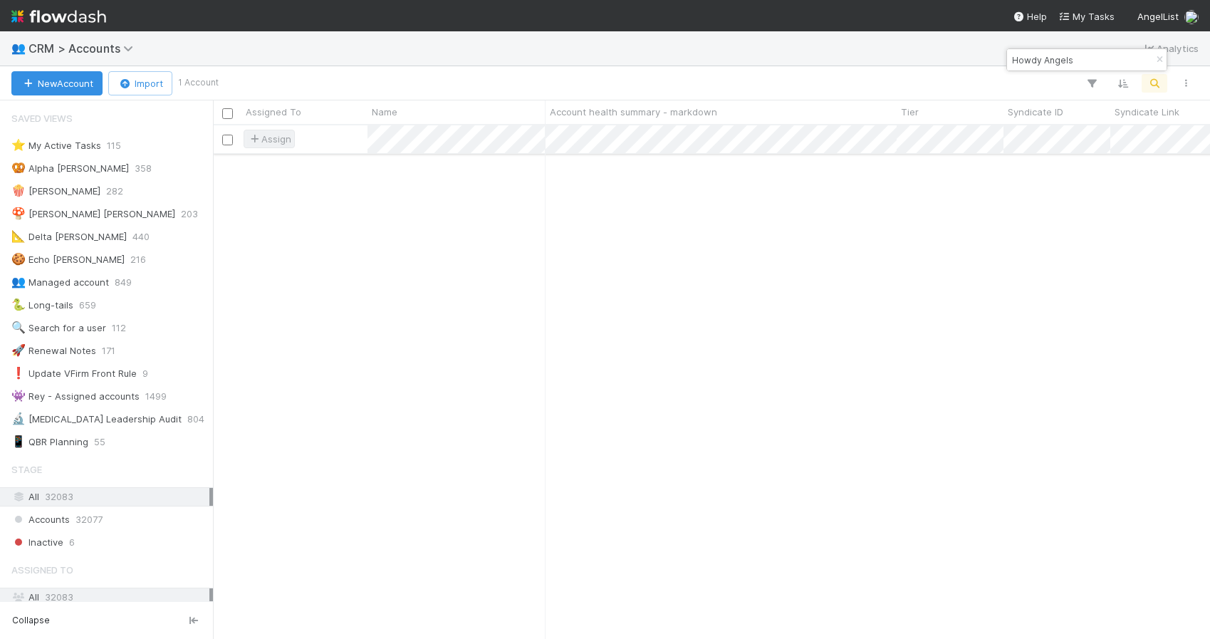
type input "Howdy Angels"
click at [266, 143] on span "Assign" at bounding box center [269, 139] width 44 height 14
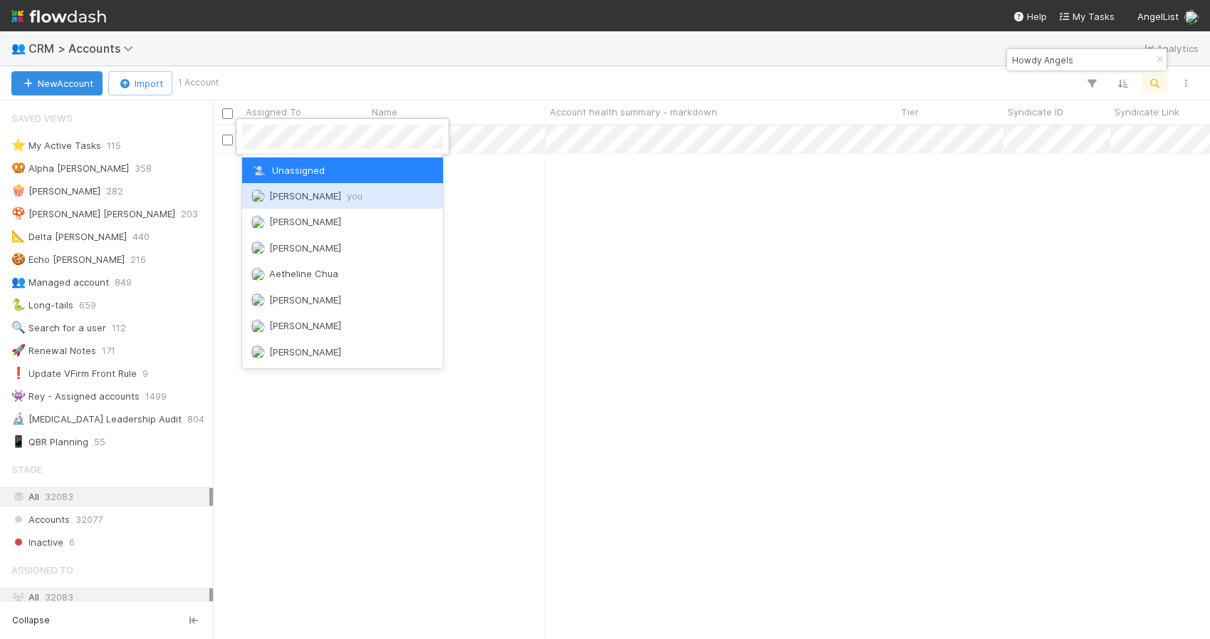
click at [303, 190] on span "[PERSON_NAME] you" at bounding box center [315, 195] width 93 height 11
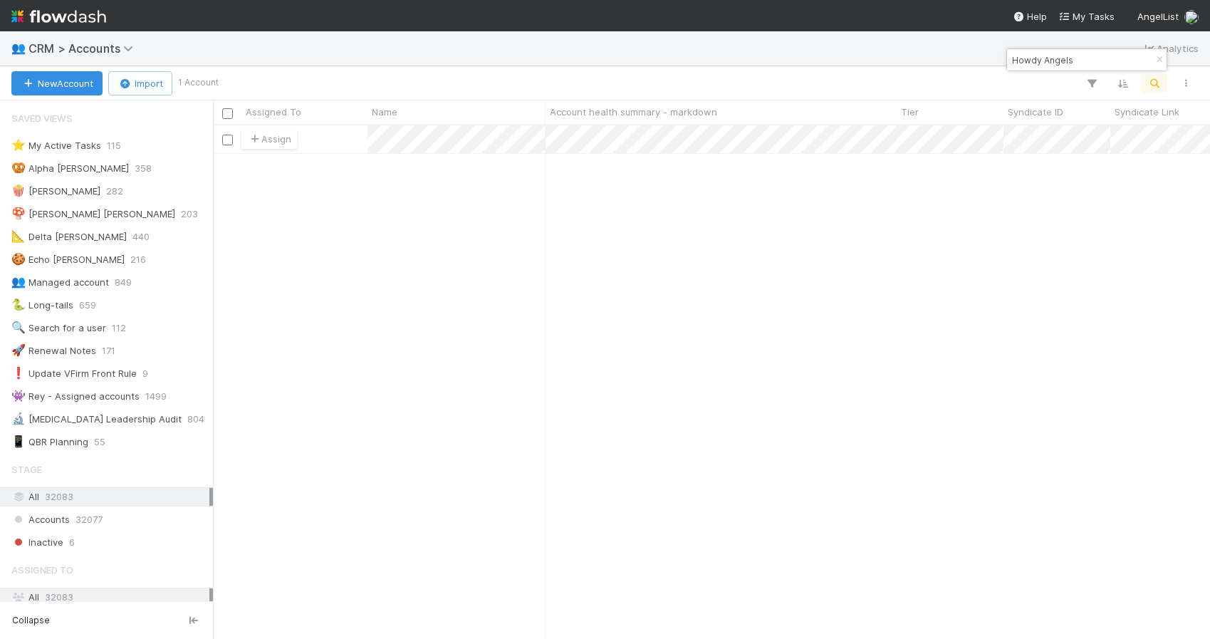
click at [528, 266] on div "Assign 0 0 0 0 0 0 0 0 0 0 0 0 0 0 0 0 0 0 0 0" at bounding box center [711, 381] width 997 height 512
